Goal: Task Accomplishment & Management: Use online tool/utility

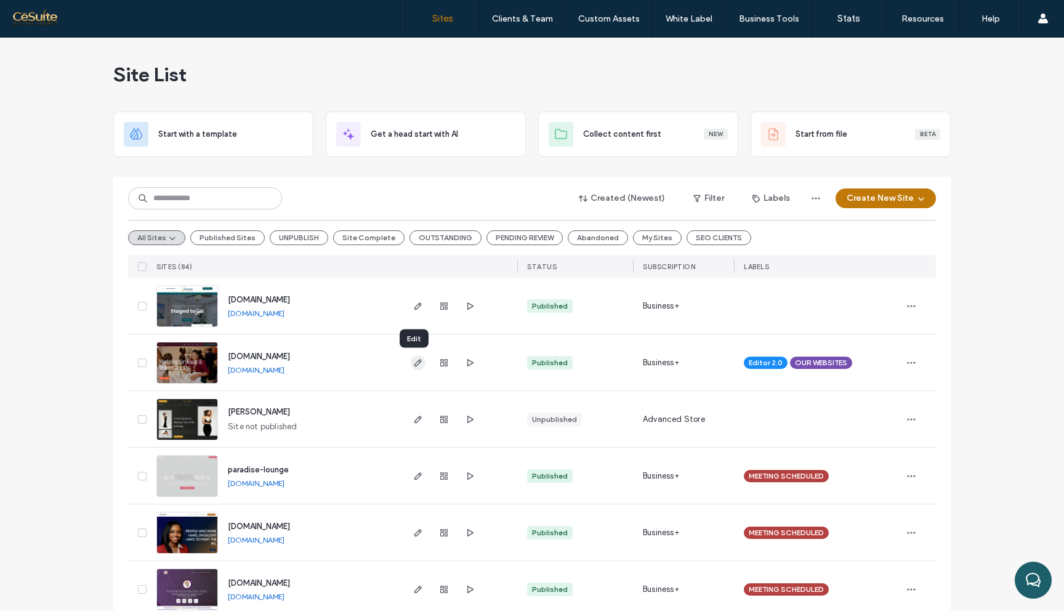
click at [416, 364] on icon "button" at bounding box center [418, 363] width 10 height 10
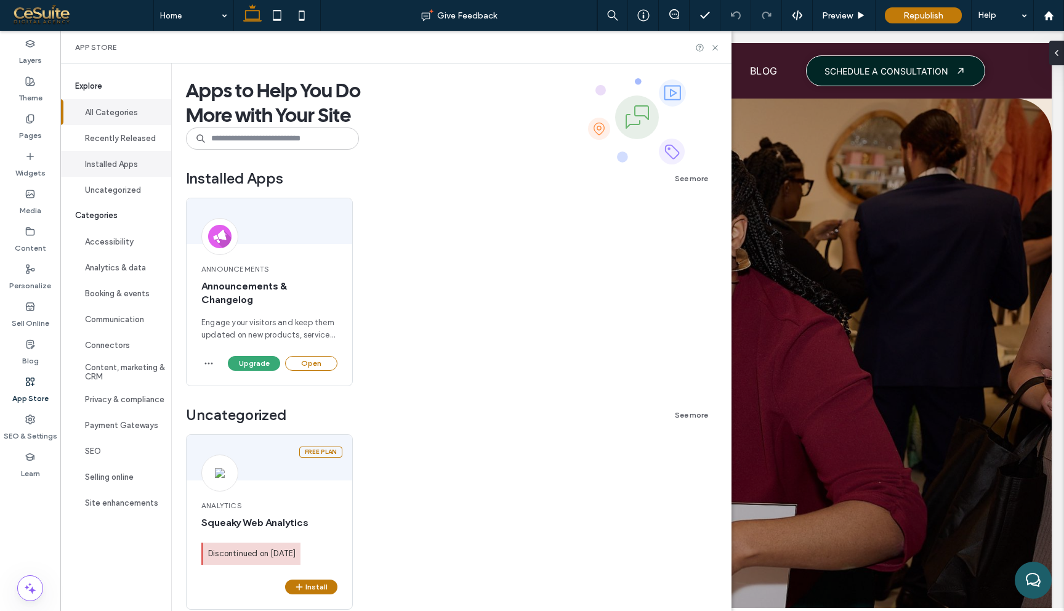
click at [110, 169] on button "Installed Apps" at bounding box center [115, 164] width 111 height 26
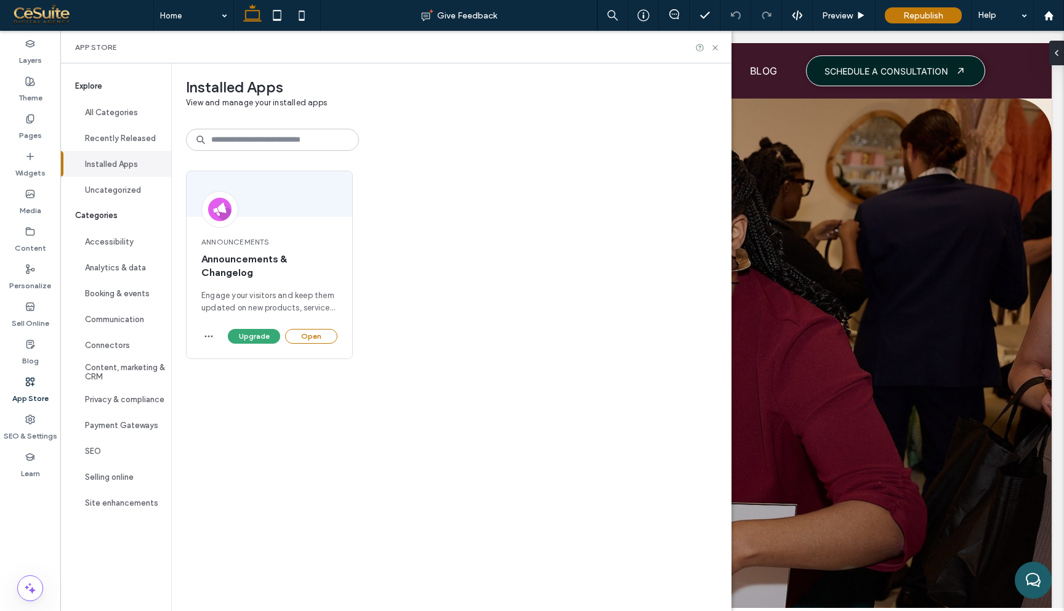
click at [111, 207] on span "Categories" at bounding box center [115, 216] width 111 height 26
click at [111, 197] on button "Uncategorized" at bounding box center [115, 190] width 111 height 26
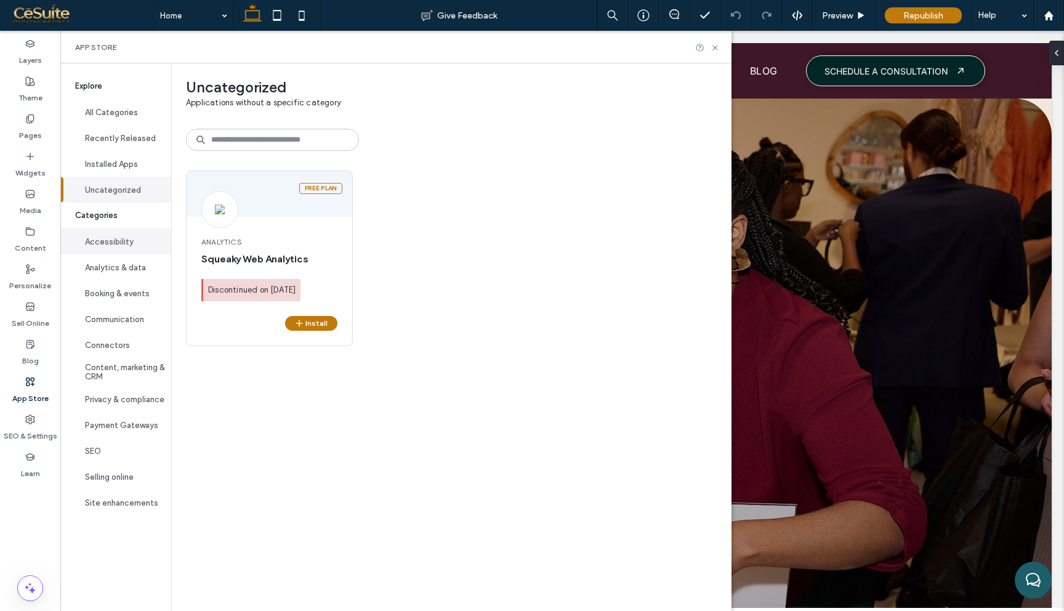
click at [115, 248] on button "Accessibility" at bounding box center [115, 241] width 111 height 26
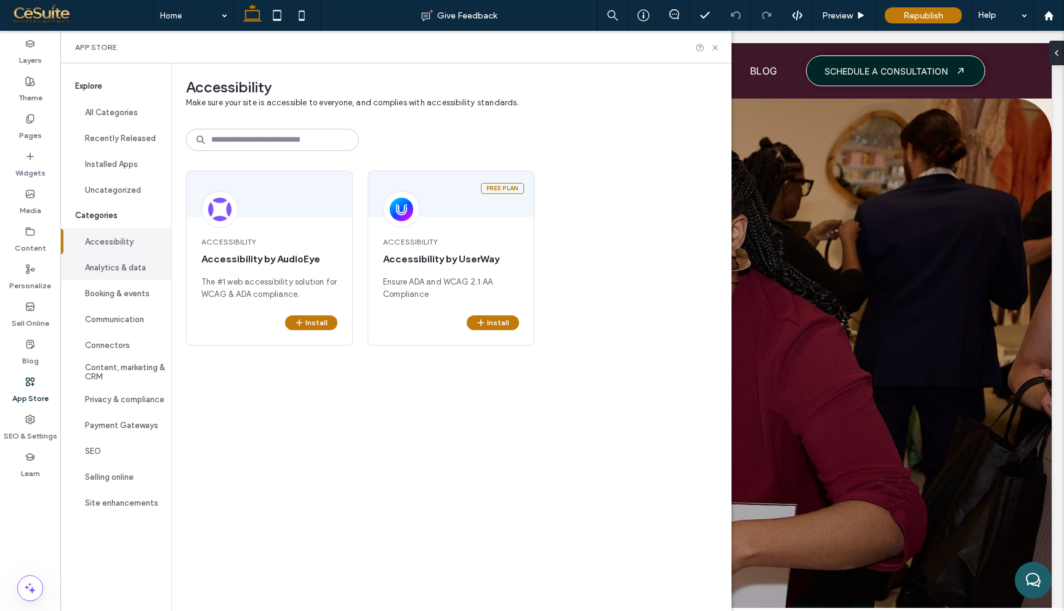
click at [118, 275] on button "Analytics & data" at bounding box center [115, 267] width 111 height 26
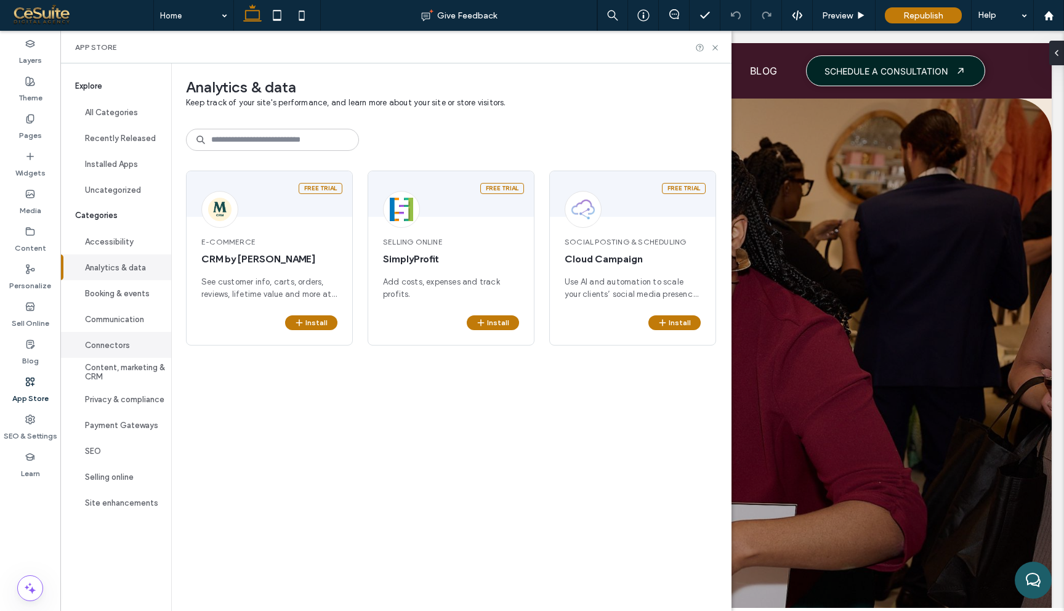
click at [119, 332] on button "Connectors" at bounding box center [115, 345] width 111 height 26
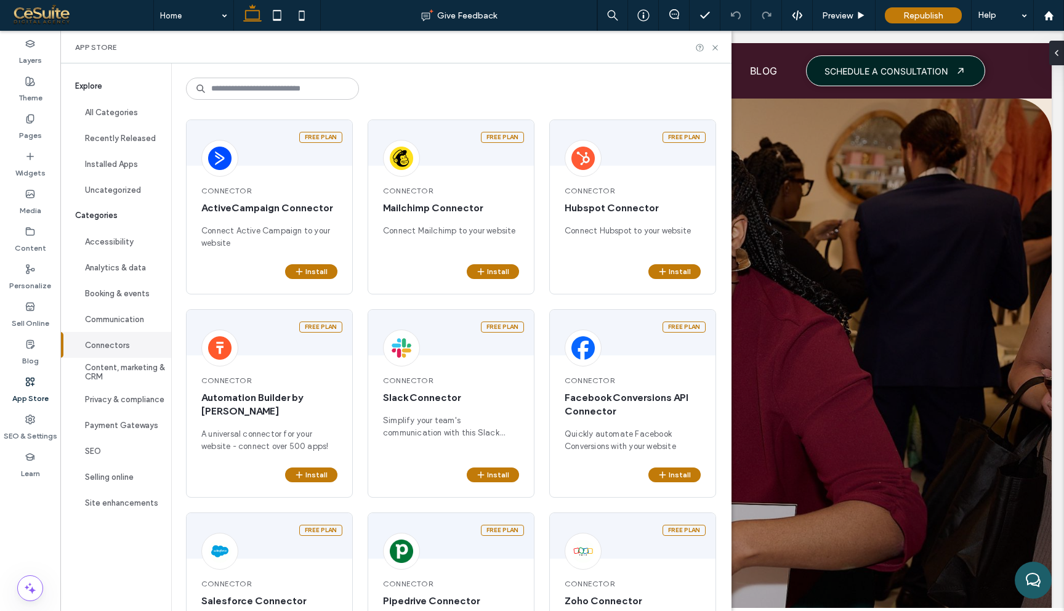
scroll to position [15, 0]
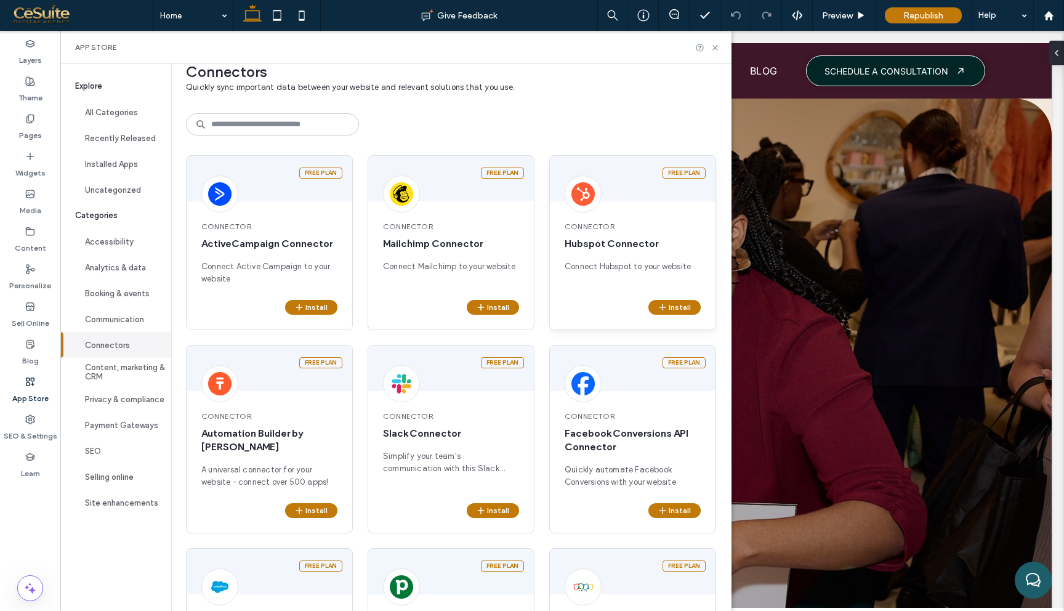
click at [618, 222] on span "Connector" at bounding box center [632, 226] width 136 height 11
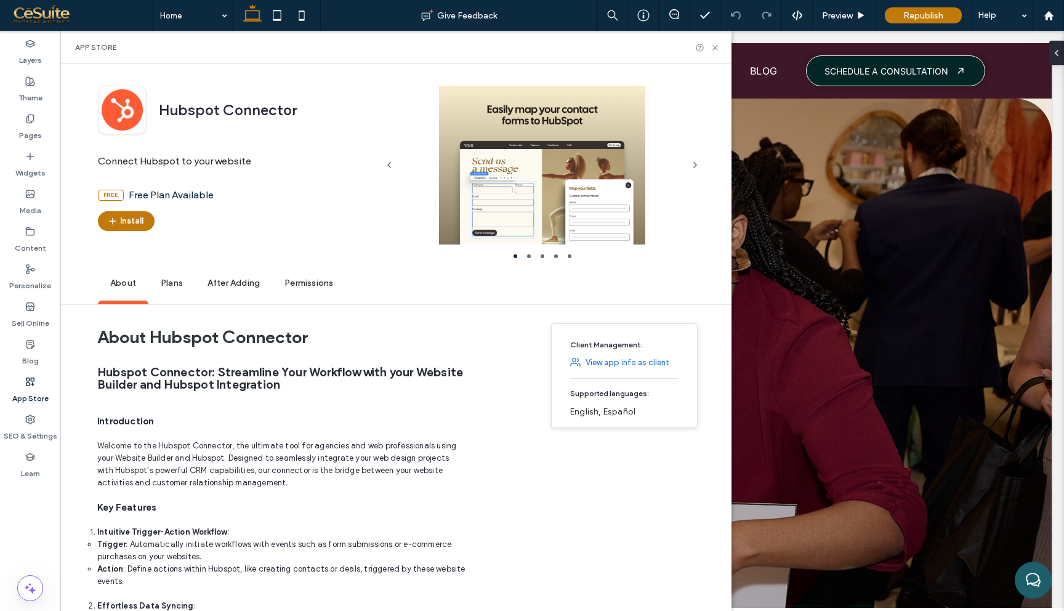
scroll to position [0, 0]
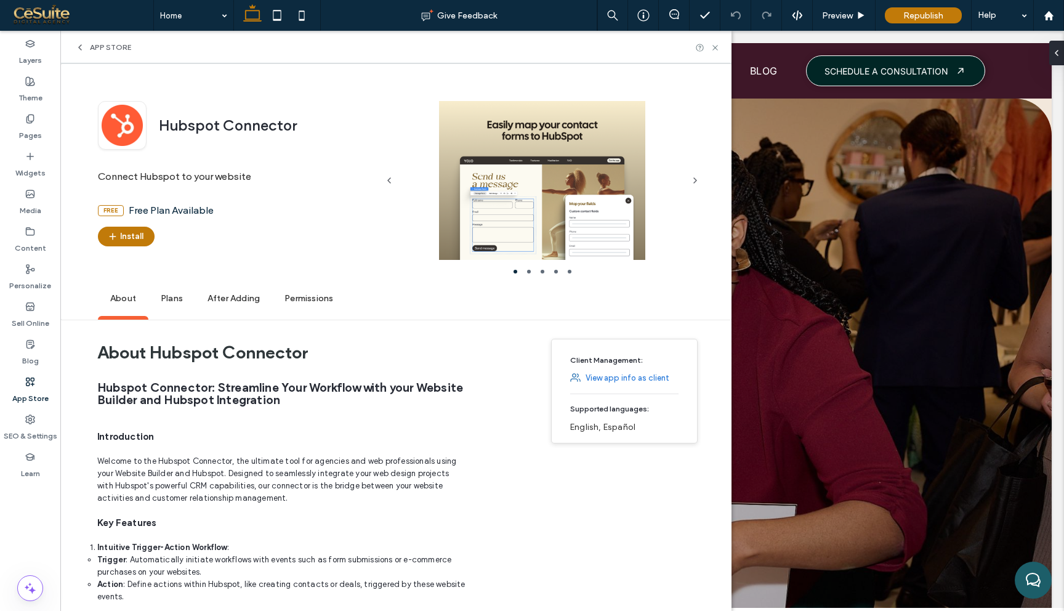
click at [185, 292] on span "Plans" at bounding box center [171, 299] width 47 height 34
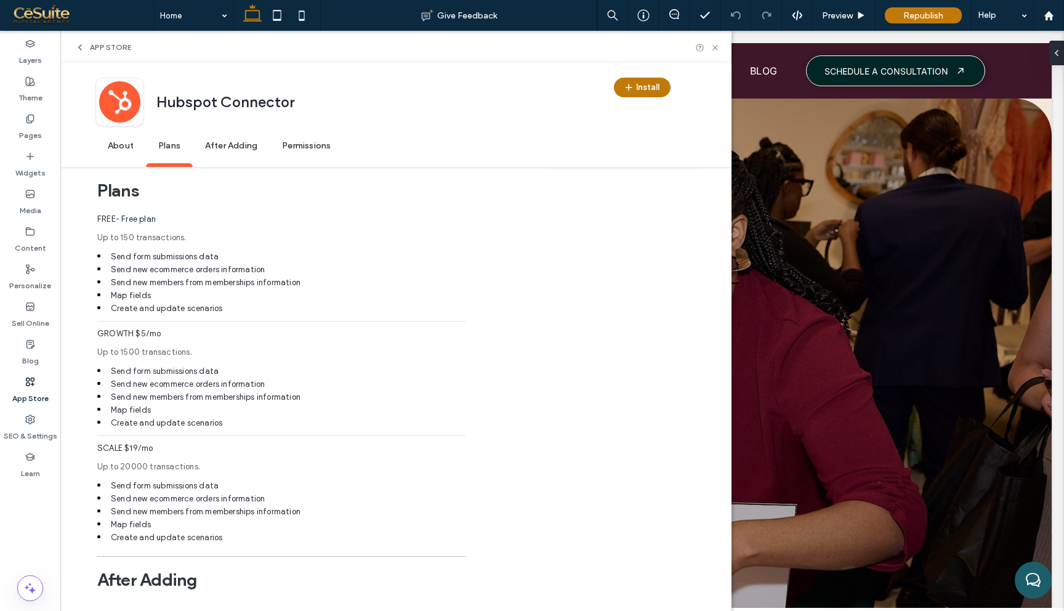
scroll to position [1286, 0]
drag, startPoint x: 97, startPoint y: 335, endPoint x: 180, endPoint y: 335, distance: 83.1
click at [180, 335] on span "GROWTH $5/mo" at bounding box center [281, 336] width 368 height 18
drag, startPoint x: 167, startPoint y: 449, endPoint x: 78, endPoint y: 449, distance: 89.3
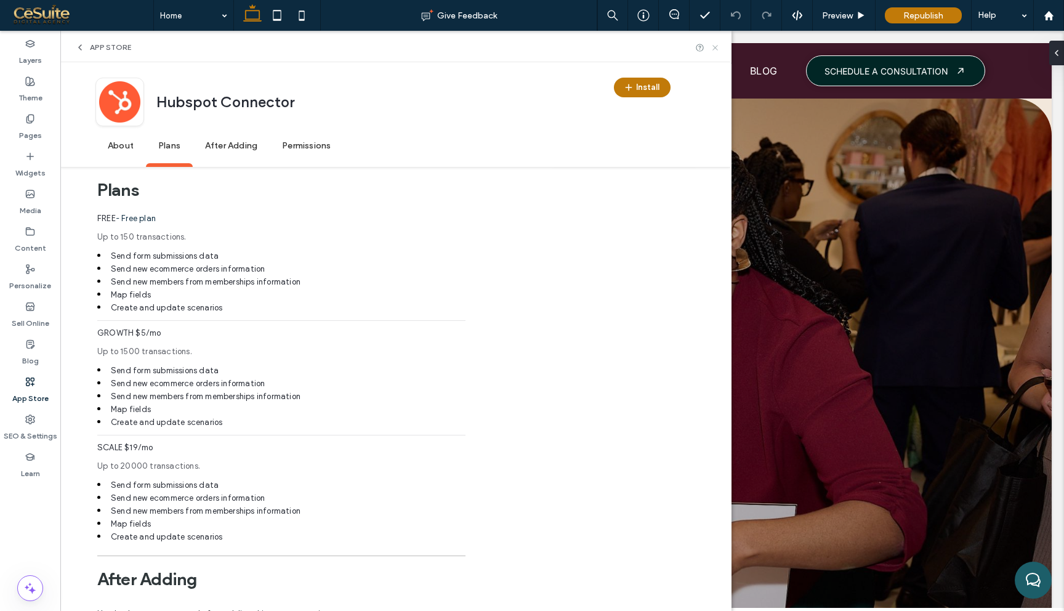
click at [717, 46] on icon at bounding box center [714, 47] width 9 height 9
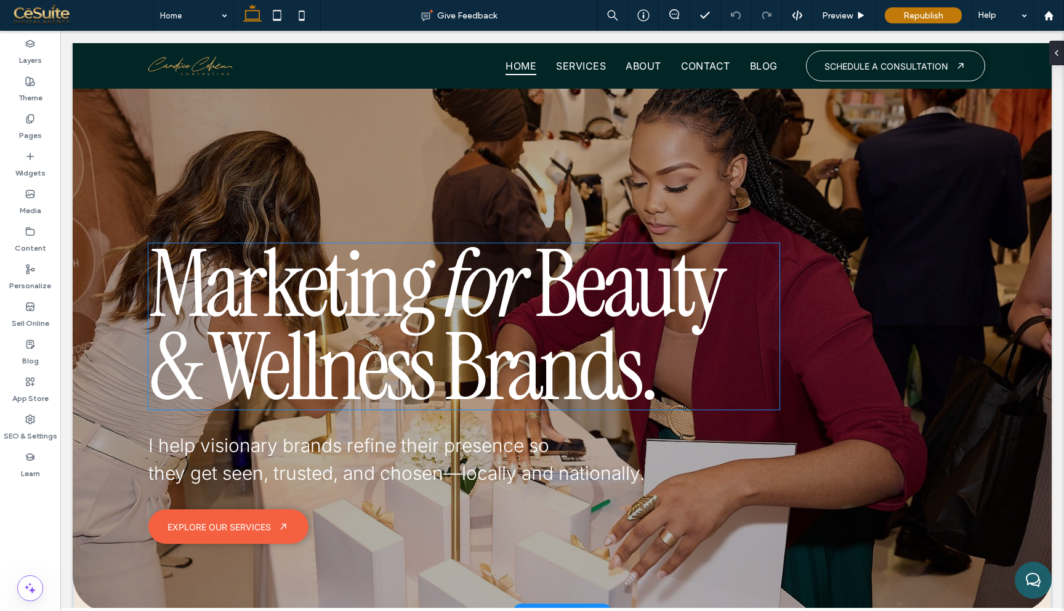
scroll to position [0, 0]
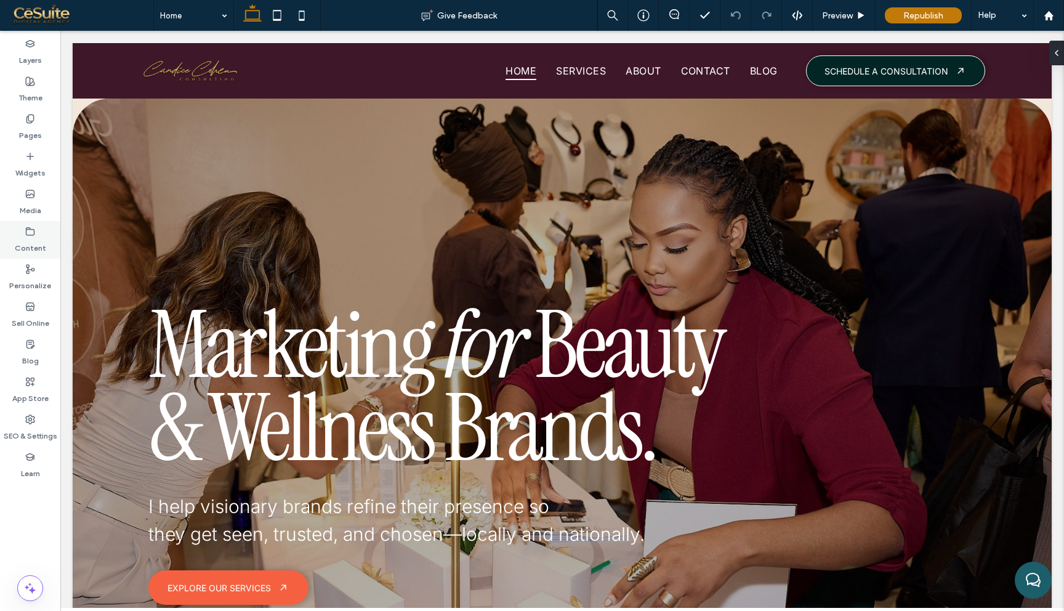
click at [35, 239] on label "Content" at bounding box center [30, 244] width 31 height 17
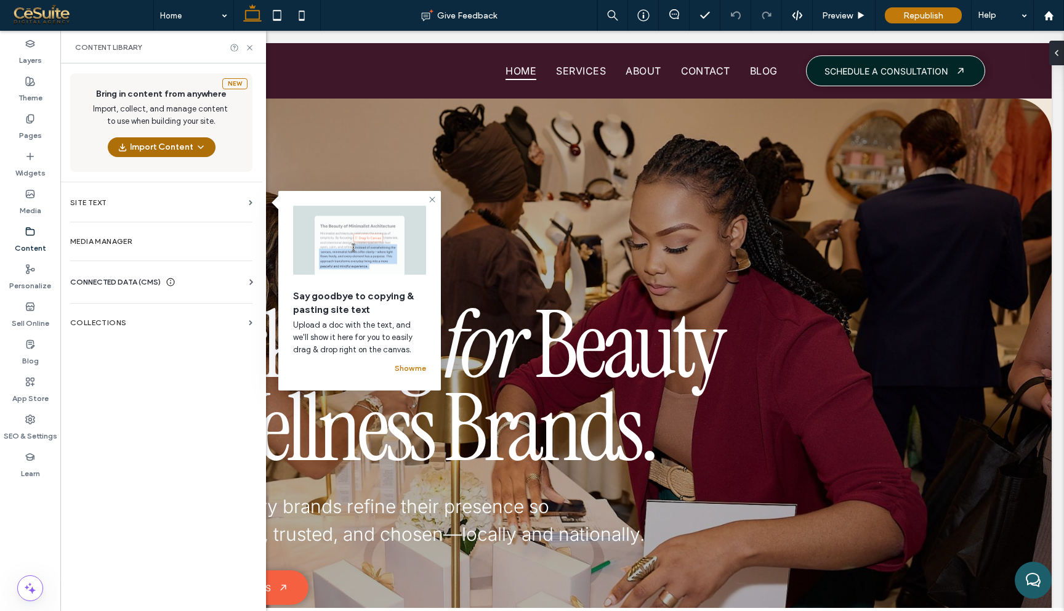
click at [153, 144] on button "Import Content" at bounding box center [162, 147] width 108 height 20
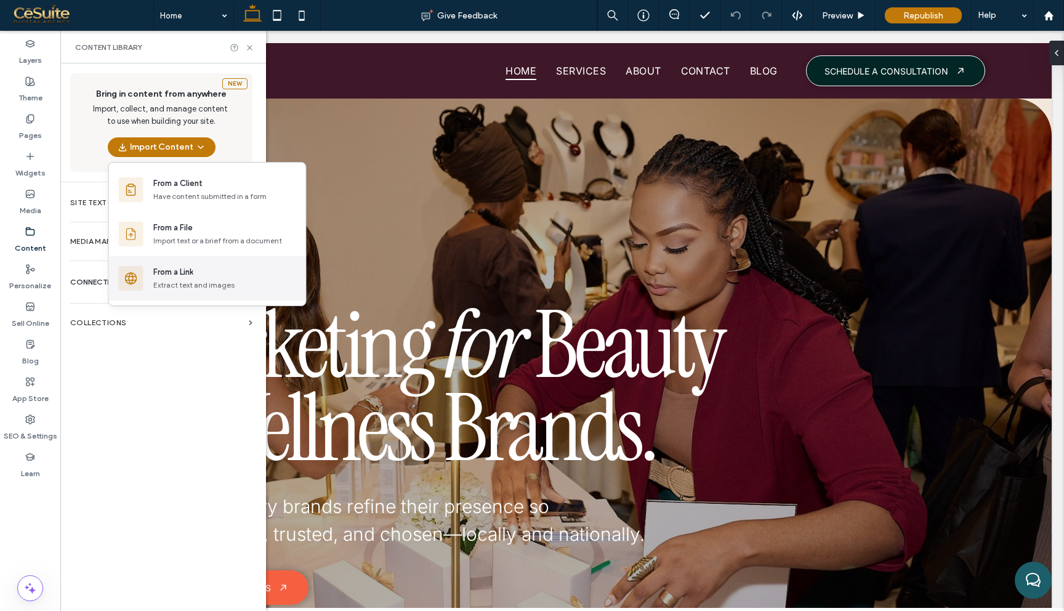
click at [203, 275] on div "From a Link" at bounding box center [224, 272] width 143 height 12
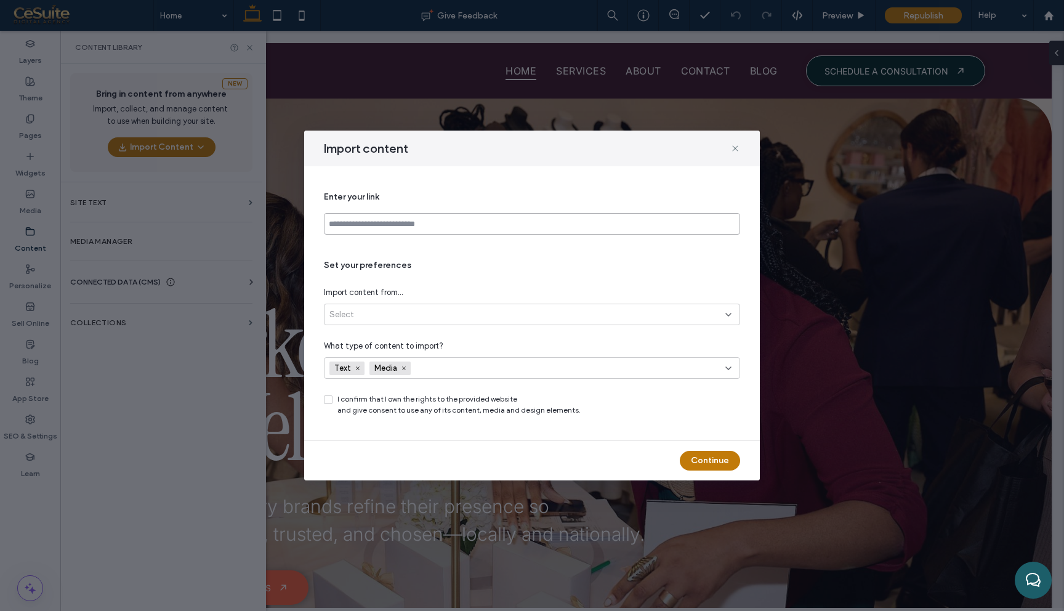
click at [354, 227] on input at bounding box center [532, 224] width 416 height 22
click at [463, 367] on div "Text Media" at bounding box center [507, 368] width 356 height 18
click at [467, 359] on div "Text Media" at bounding box center [507, 368] width 356 height 18
click at [738, 143] on icon at bounding box center [735, 148] width 10 height 10
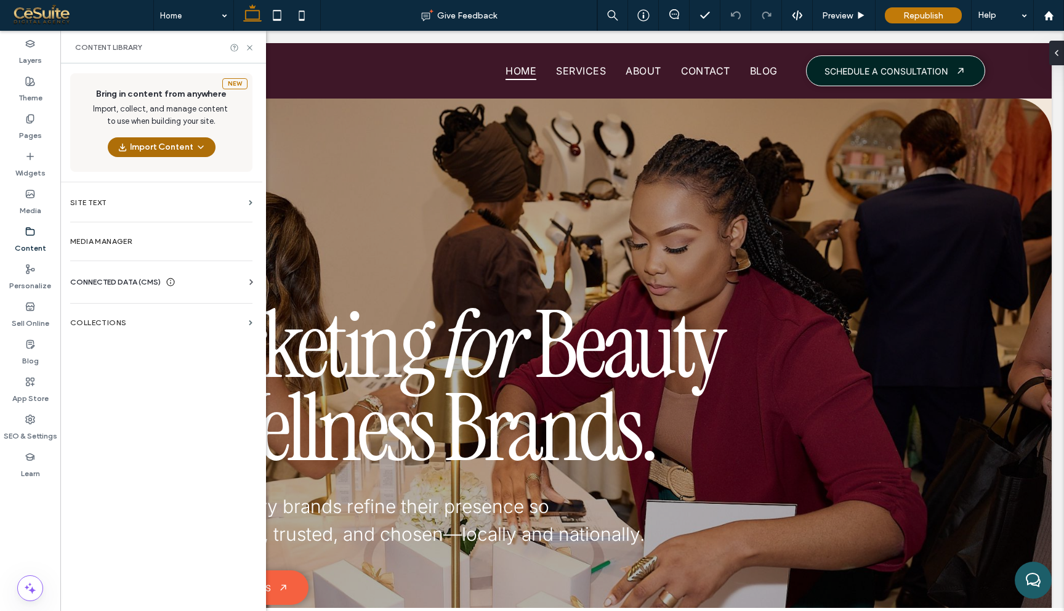
click at [189, 146] on button "Import Content" at bounding box center [162, 147] width 108 height 20
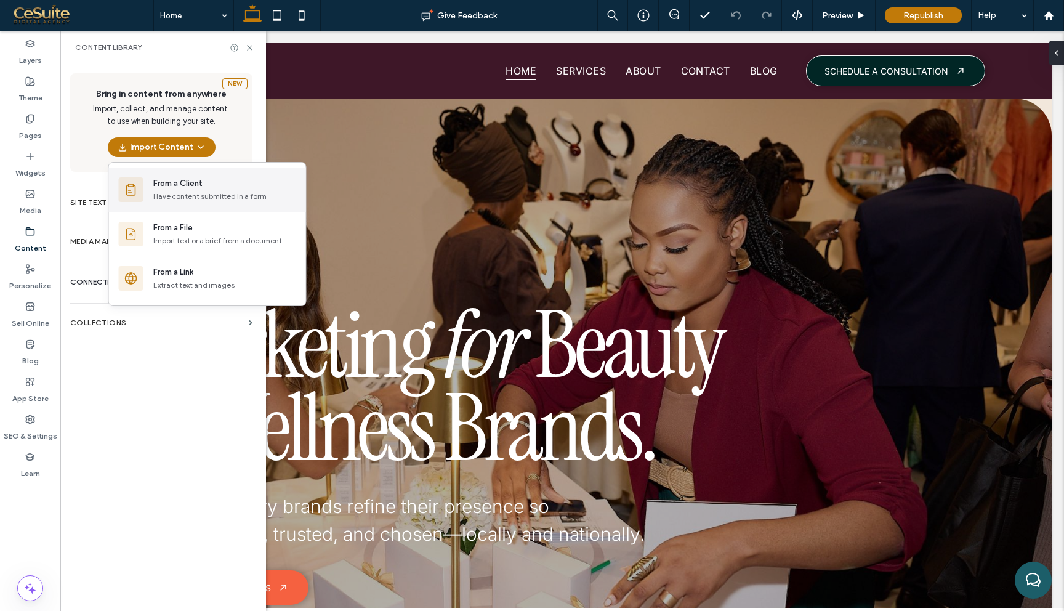
click at [223, 195] on div "Have content submitted in a form" at bounding box center [224, 196] width 143 height 11
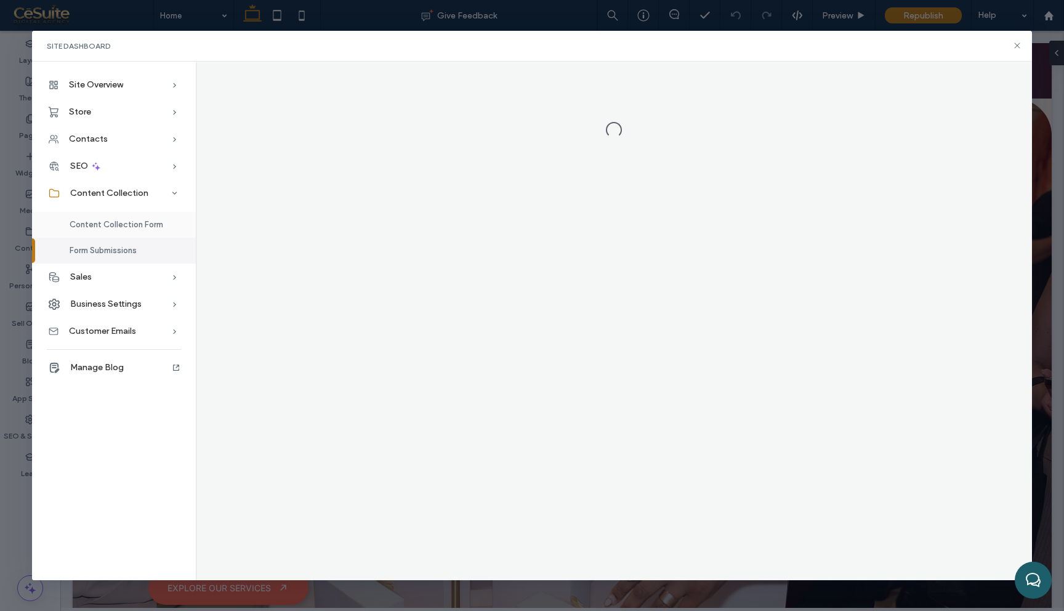
click at [137, 232] on div "Content Collection Form" at bounding box center [114, 225] width 164 height 26
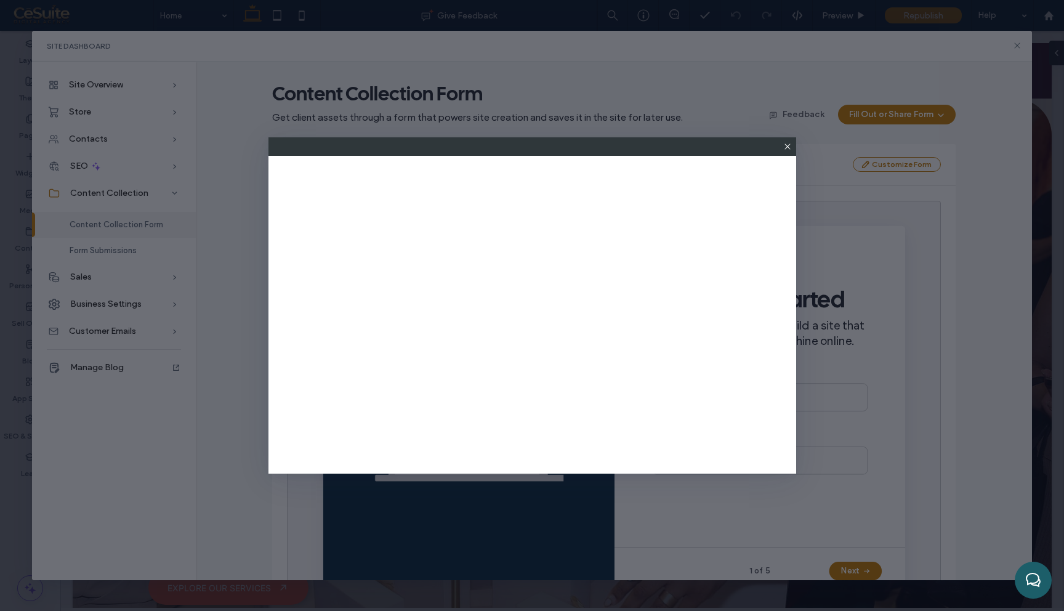
click at [789, 146] on icon at bounding box center [787, 147] width 10 height 10
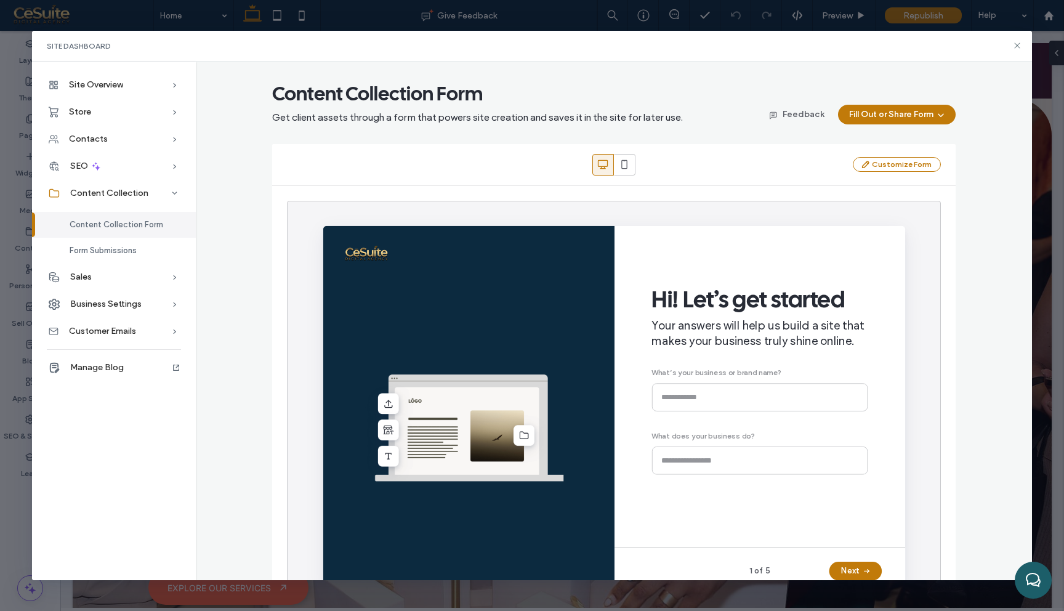
scroll to position [54, 0]
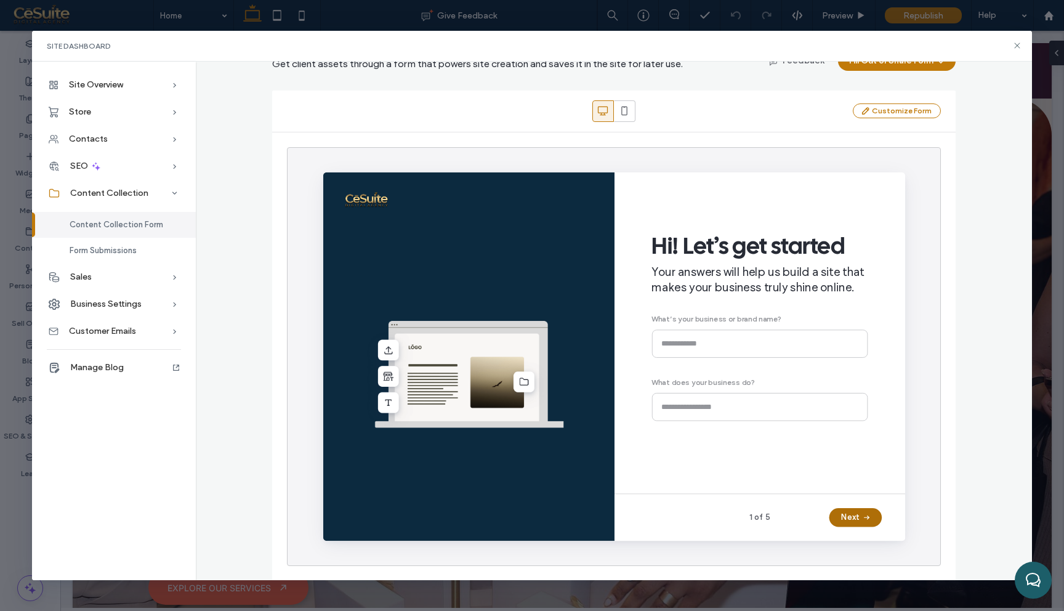
click at [872, 538] on button "Next" at bounding box center [882, 535] width 55 height 20
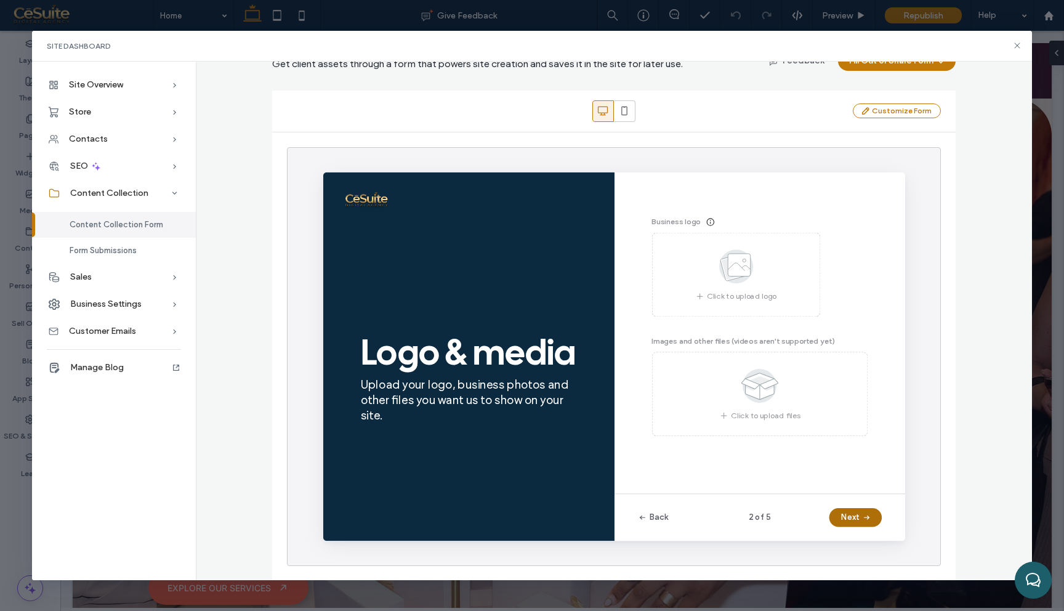
click at [881, 541] on button "Next" at bounding box center [882, 535] width 55 height 20
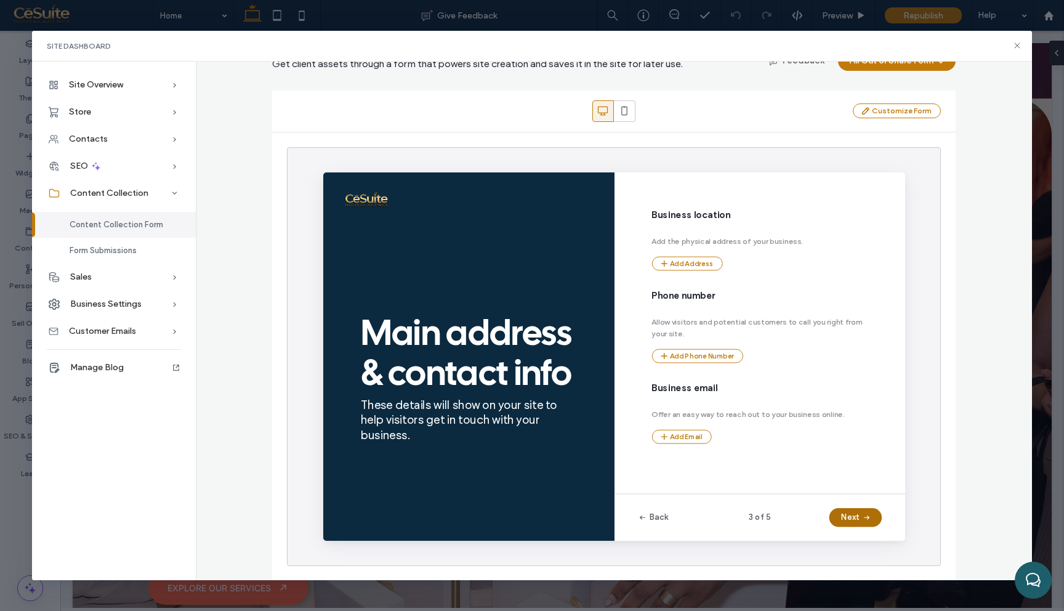
click at [888, 540] on span "button" at bounding box center [893, 535] width 12 height 18
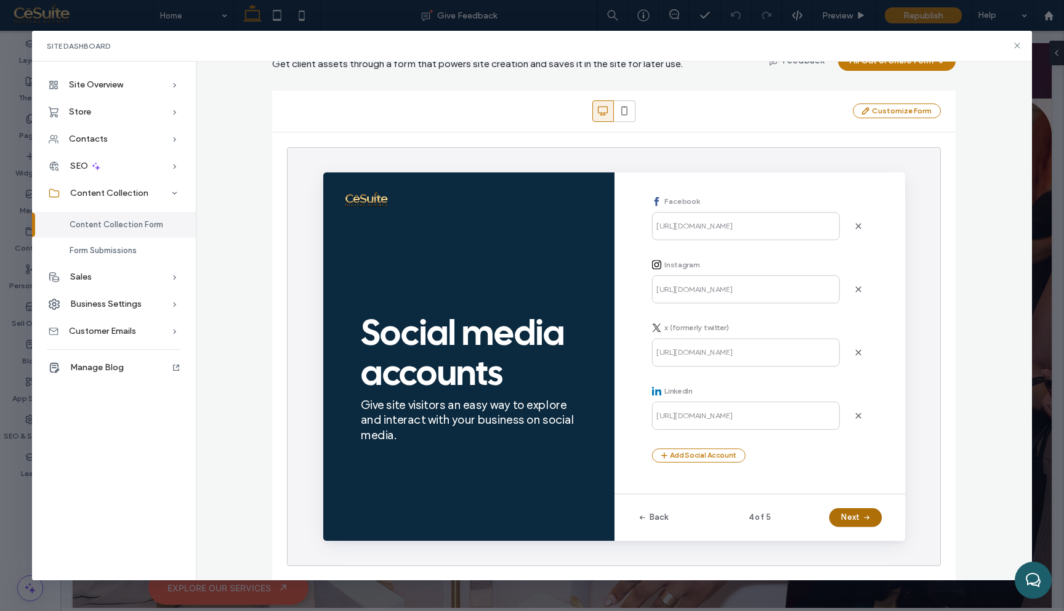
click at [888, 540] on span "button" at bounding box center [893, 535] width 12 height 18
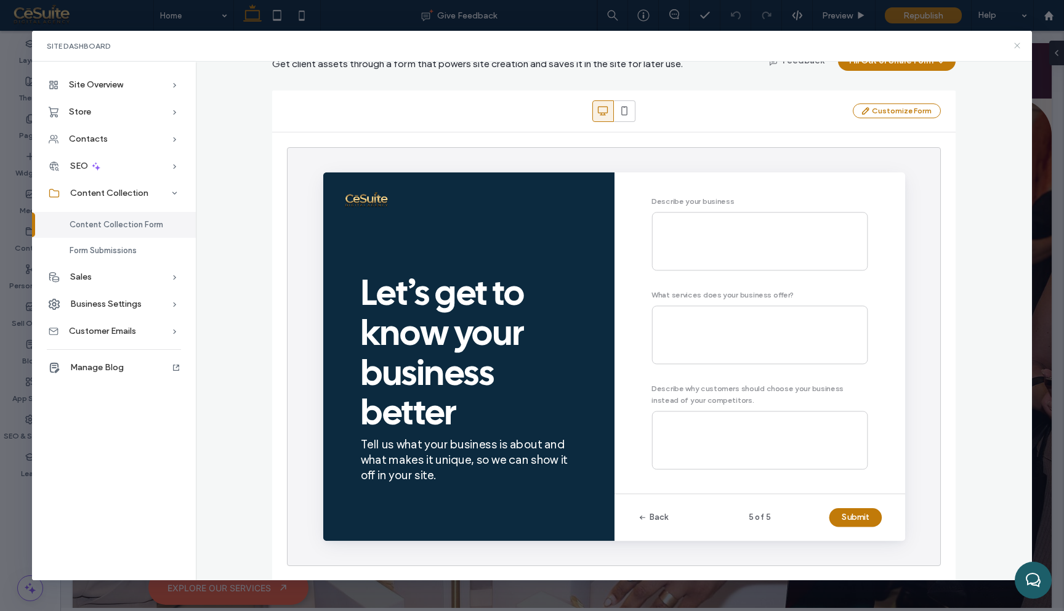
click at [1017, 44] on icon at bounding box center [1017, 46] width 10 height 10
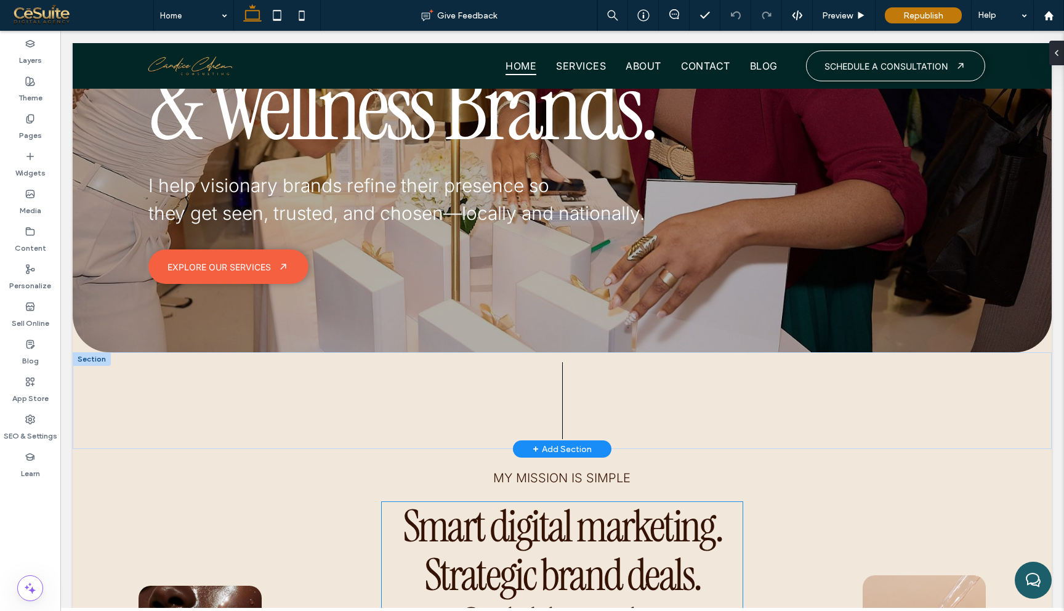
scroll to position [429, 0]
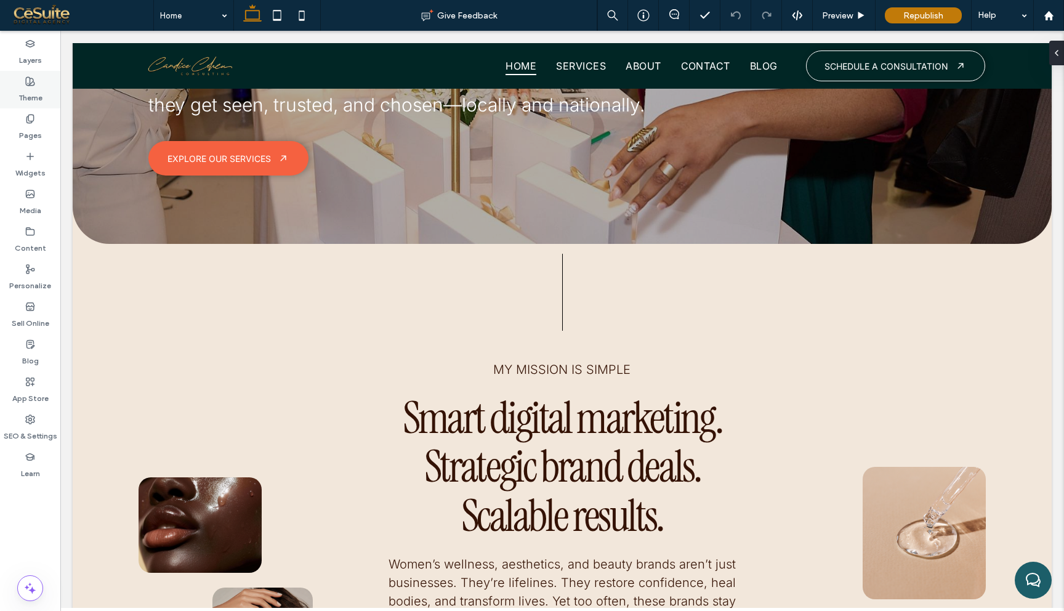
click at [30, 88] on label "Theme" at bounding box center [30, 94] width 24 height 17
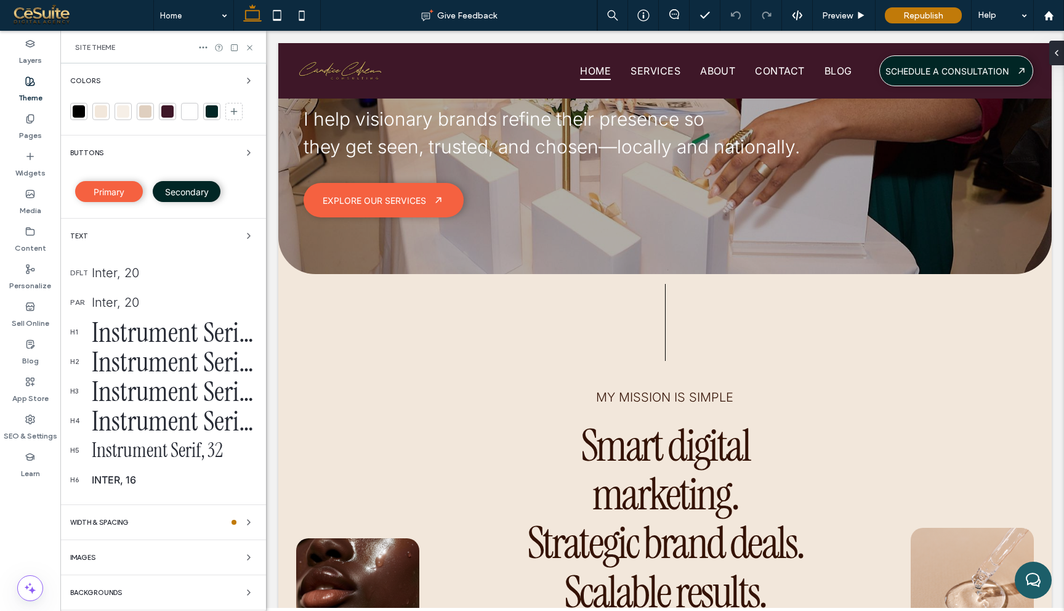
scroll to position [419, 0]
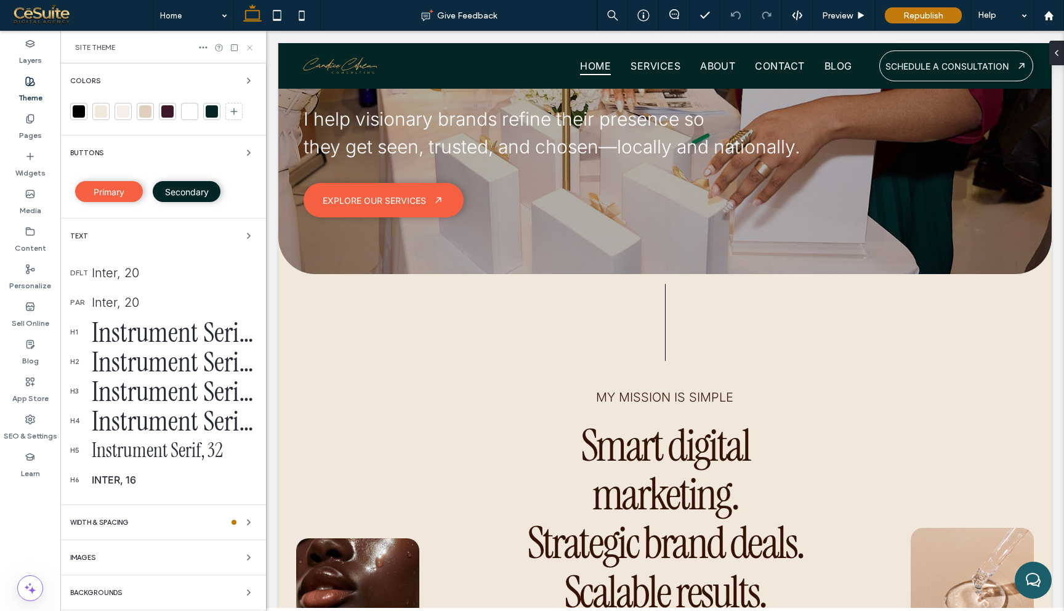
click at [251, 49] on use at bounding box center [249, 47] width 5 height 5
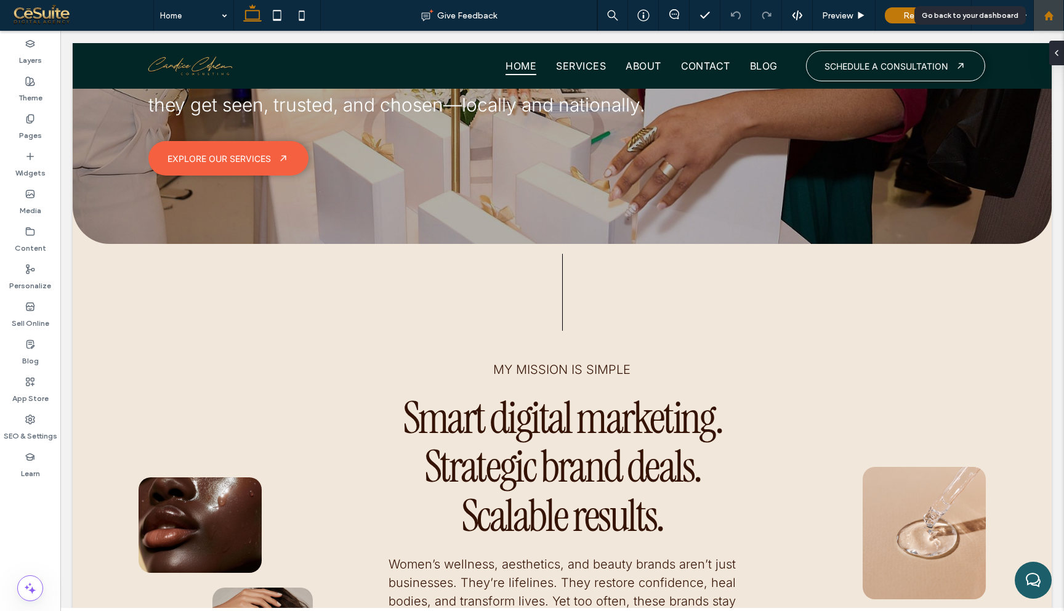
click at [1056, 16] on div at bounding box center [1048, 15] width 30 height 10
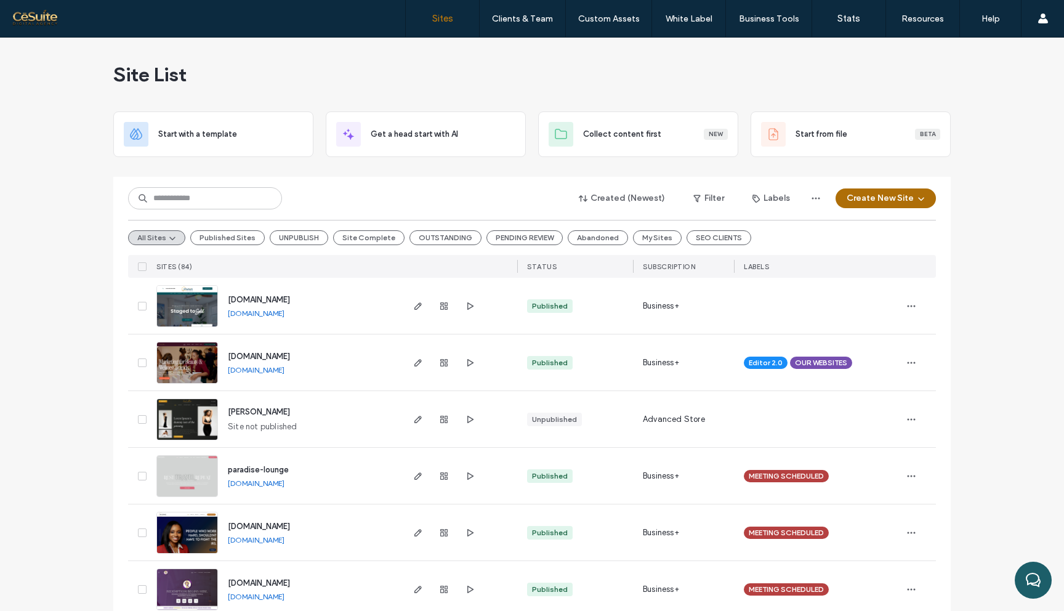
click at [900, 196] on button "Create New Site" at bounding box center [885, 198] width 100 height 20
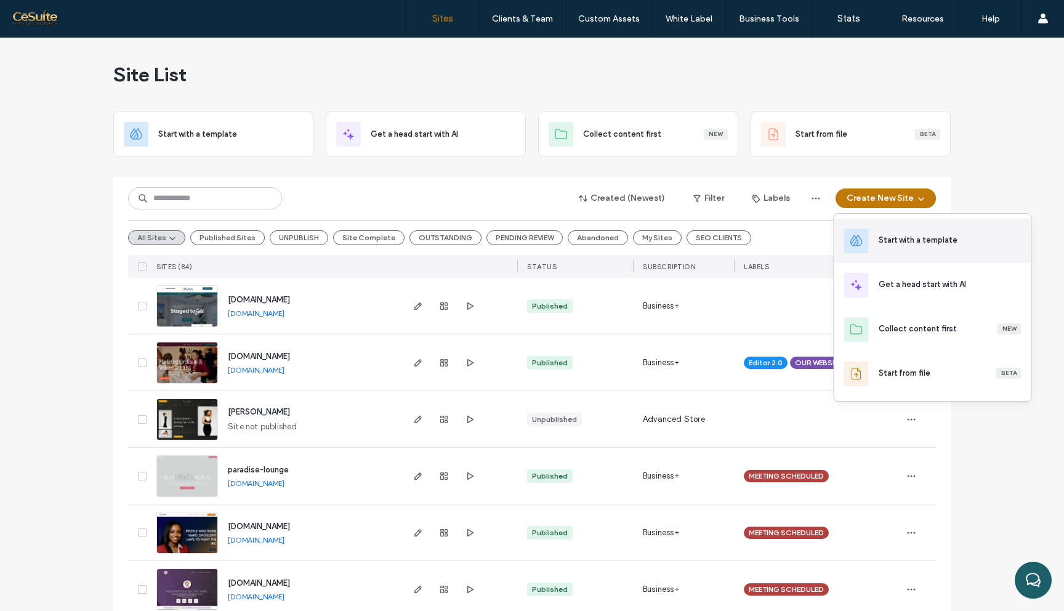
click at [888, 243] on div "Start with a template" at bounding box center [917, 240] width 79 height 12
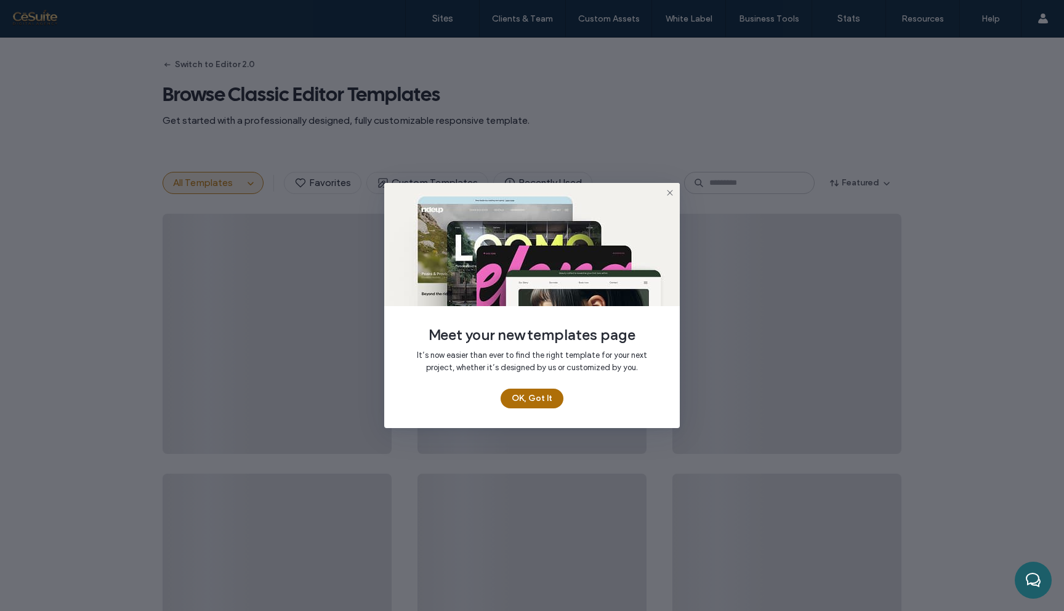
click at [536, 398] on button "OK, Got It" at bounding box center [531, 398] width 63 height 20
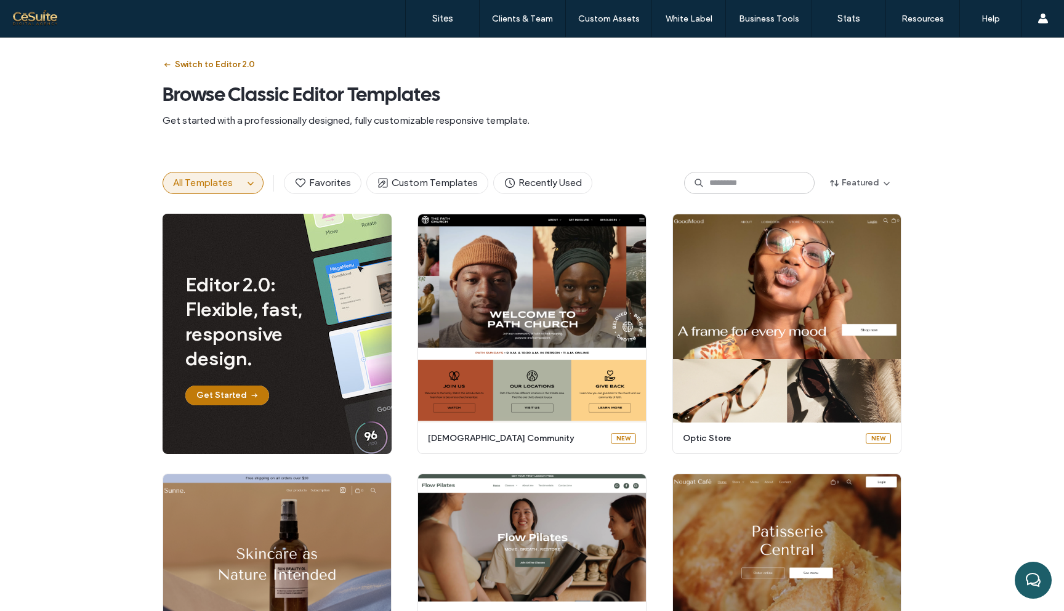
click at [217, 58] on button "Switch to Editor 2.0" at bounding box center [208, 65] width 92 height 20
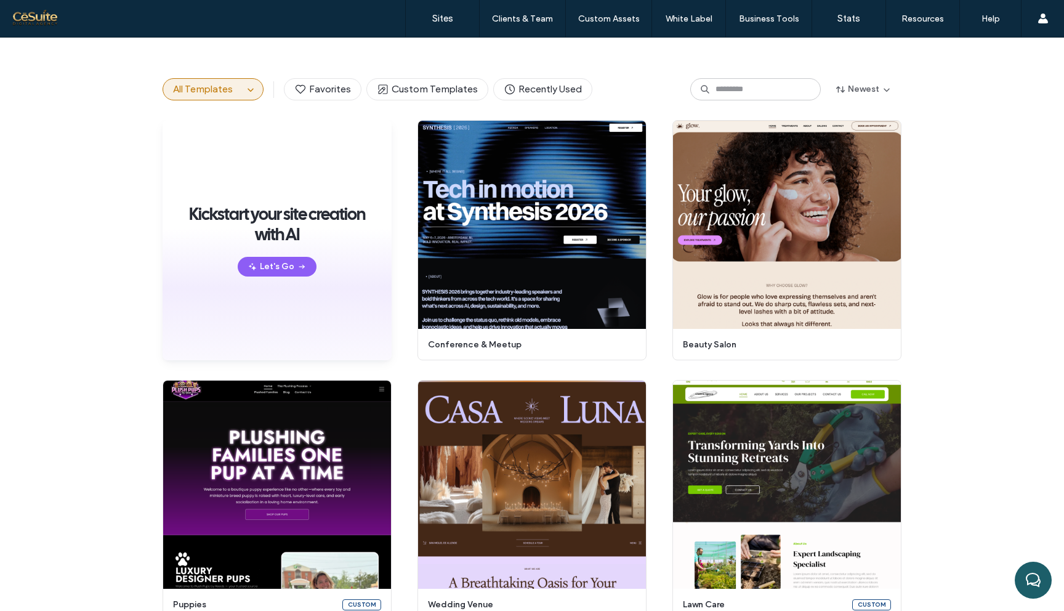
scroll to position [15, 0]
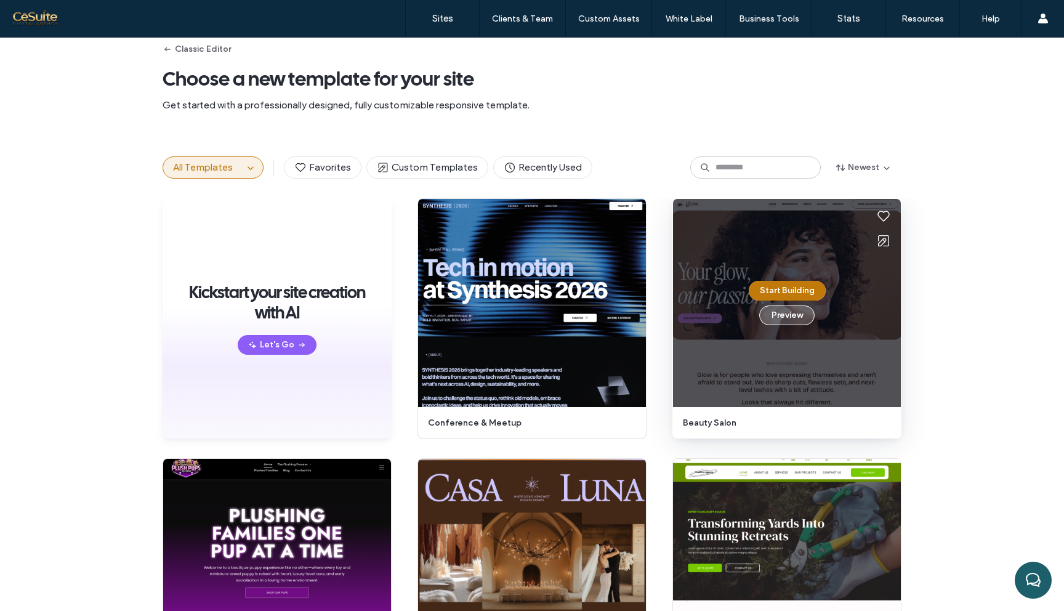
click at [789, 315] on button "Preview" at bounding box center [786, 315] width 55 height 20
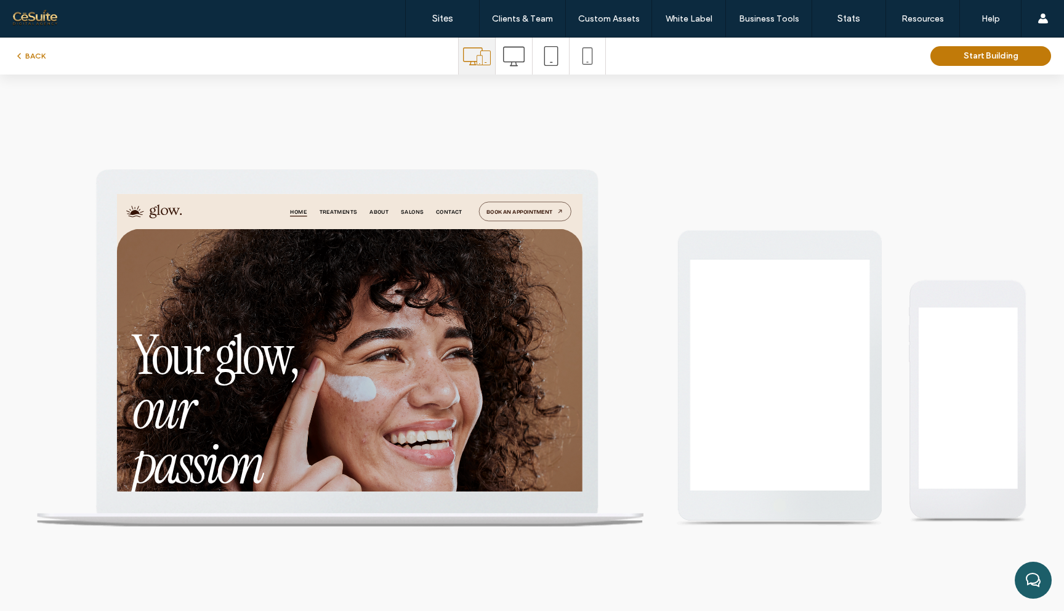
scroll to position [0, 0]
click at [510, 63] on icon at bounding box center [514, 57] width 22 height 22
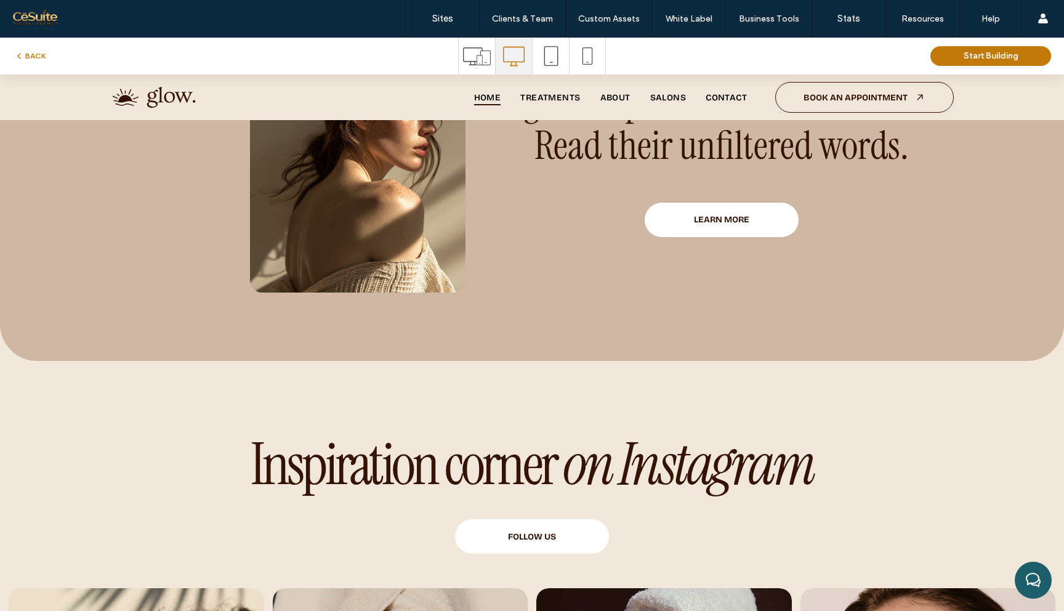
scroll to position [4140, 0]
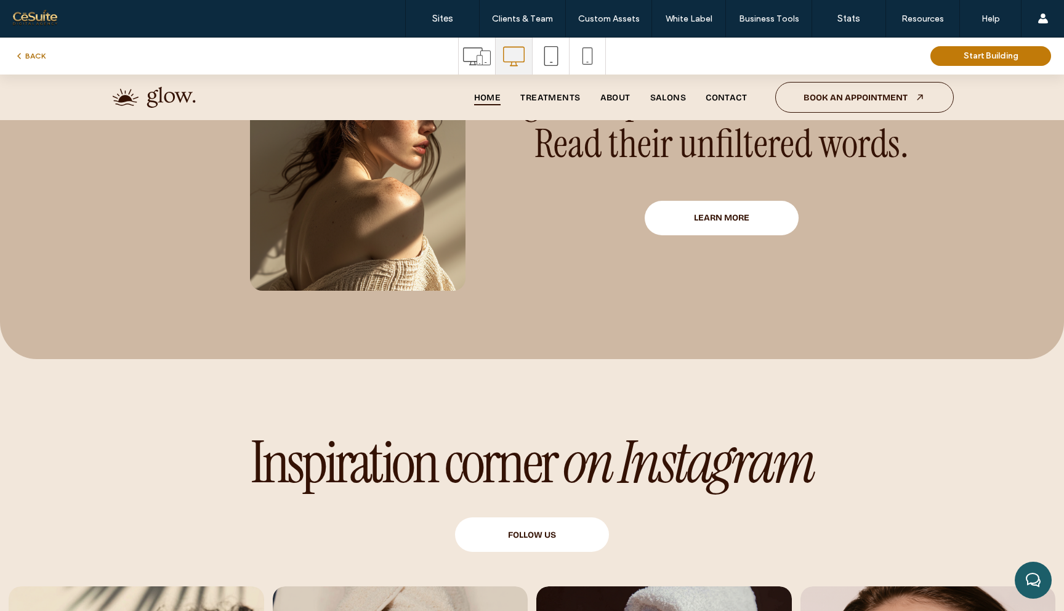
click at [30, 57] on button "BACK" at bounding box center [29, 56] width 31 height 15
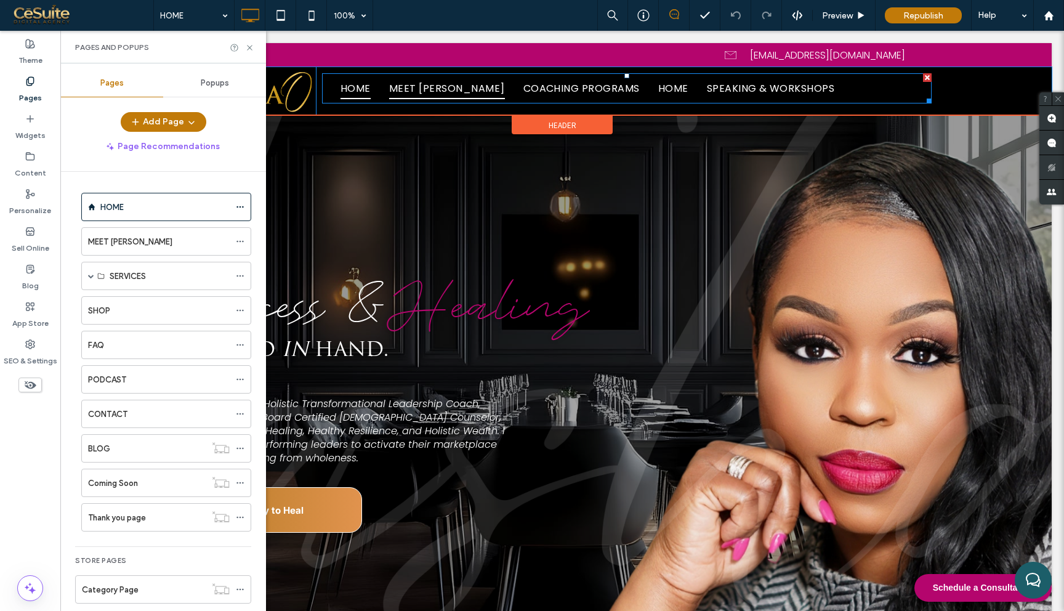
click at [420, 92] on span "MEET TASHA" at bounding box center [447, 89] width 116 height 22
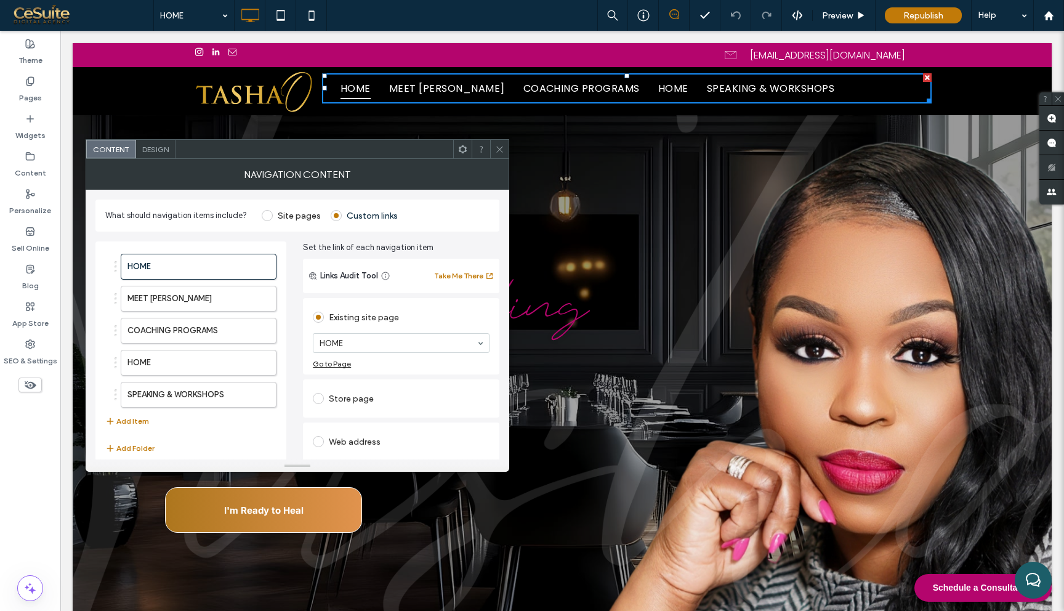
click at [268, 219] on span at bounding box center [267, 215] width 11 height 11
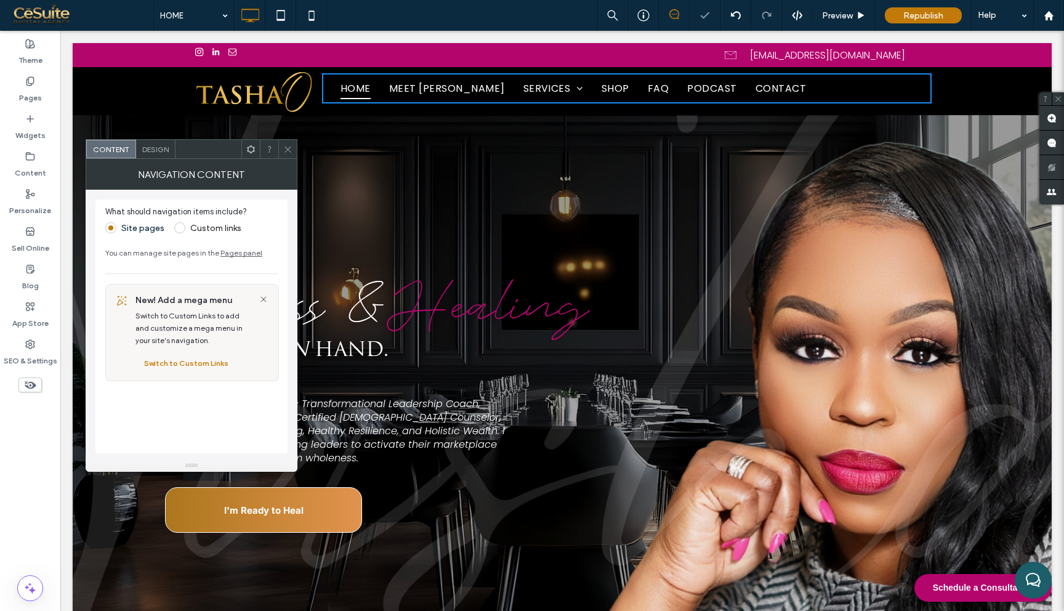
click at [287, 150] on icon at bounding box center [287, 149] width 9 height 9
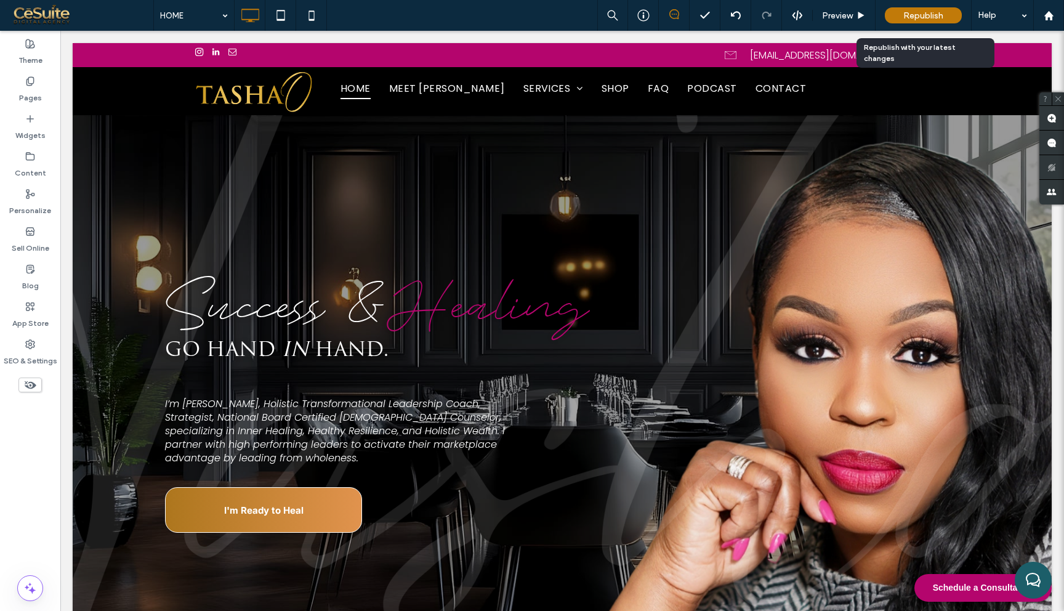
click at [913, 14] on span "Republish" at bounding box center [923, 15] width 40 height 10
